Goal: Task Accomplishment & Management: Manage account settings

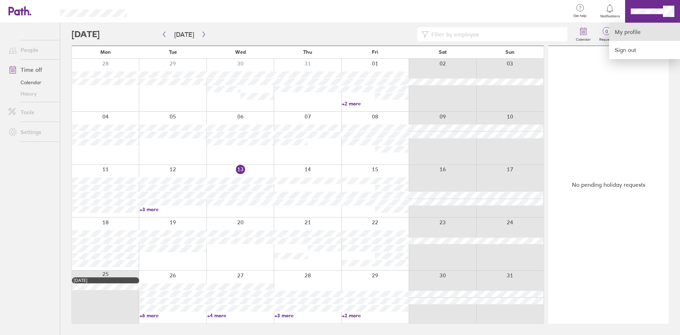
click at [625, 29] on link "My profile" at bounding box center [644, 32] width 71 height 18
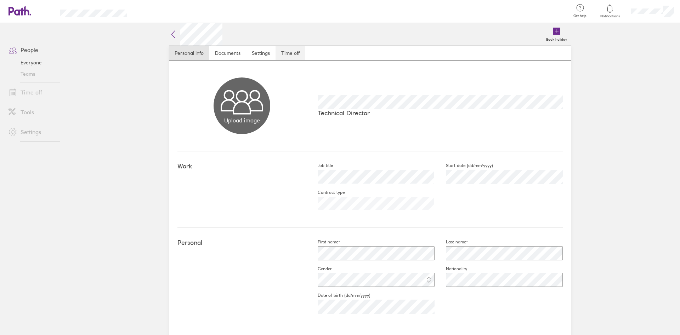
click at [284, 55] on link "Time off" at bounding box center [290, 53] width 30 height 14
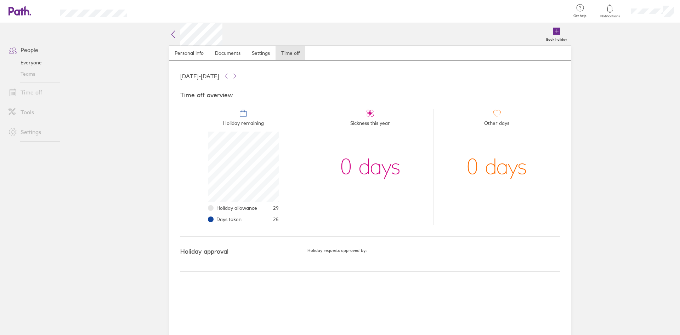
scroll to position [71, 71]
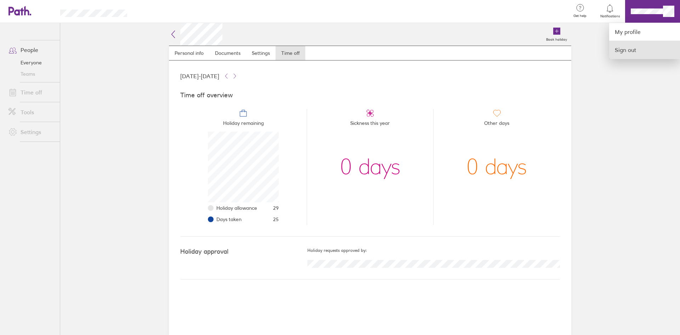
click at [642, 50] on link "Sign out" at bounding box center [644, 50] width 71 height 18
